Goal: Task Accomplishment & Management: Manage account settings

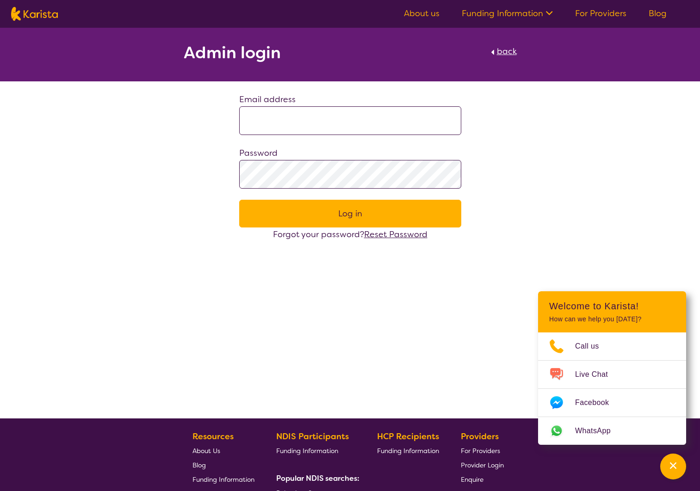
click at [373, 122] on input at bounding box center [350, 120] width 222 height 29
type input "**********"
click at [239, 200] on button "Log in" at bounding box center [350, 214] width 222 height 28
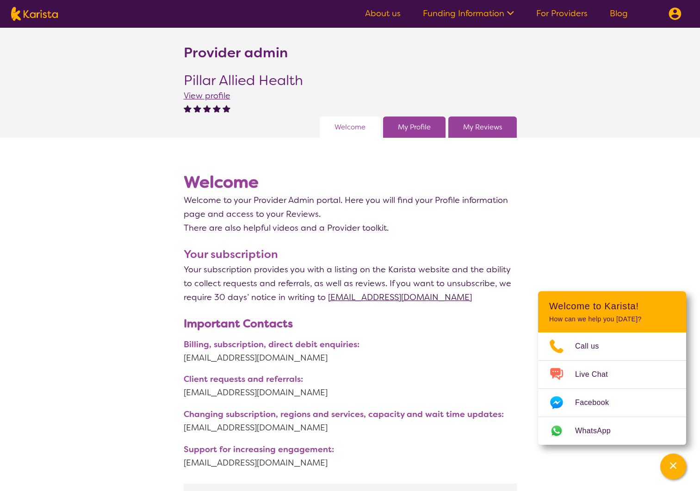
click at [424, 128] on link "My Profile" at bounding box center [414, 127] width 33 height 14
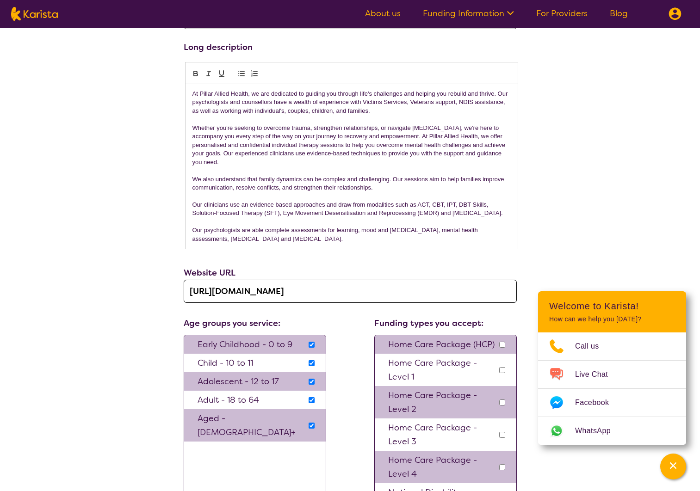
scroll to position [418, 0]
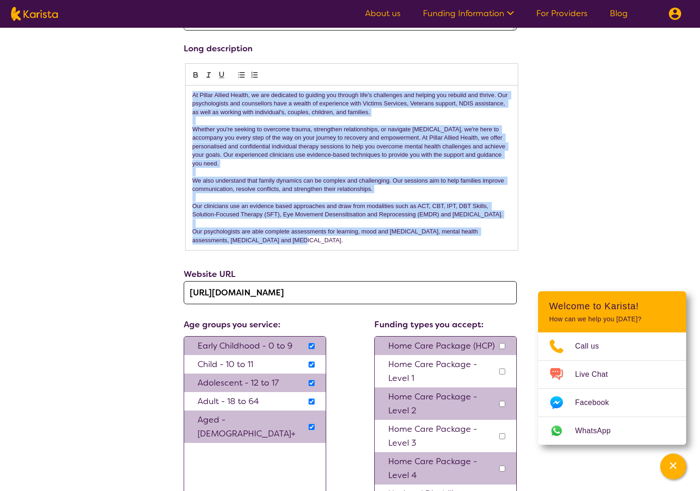
drag, startPoint x: 192, startPoint y: 97, endPoint x: 285, endPoint y: 236, distance: 167.5
click at [288, 237] on div "At Pillar Allied Health, we are dedicated to guiding you through life's challen…" at bounding box center [352, 168] width 332 height 165
copy div "Lo Ipsumd Sitame Consec, ad eli seddoeius te incidid utl etdolor magn'a enimadm…"
